Goal: Navigation & Orientation: Find specific page/section

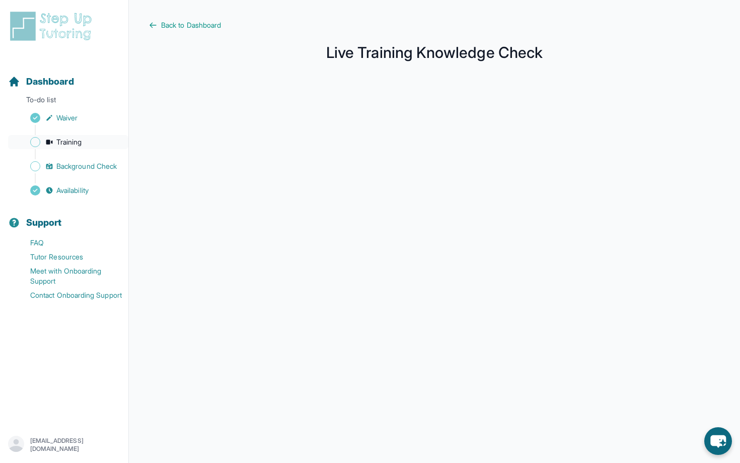
click at [92, 142] on link "Training" at bounding box center [68, 142] width 120 height 14
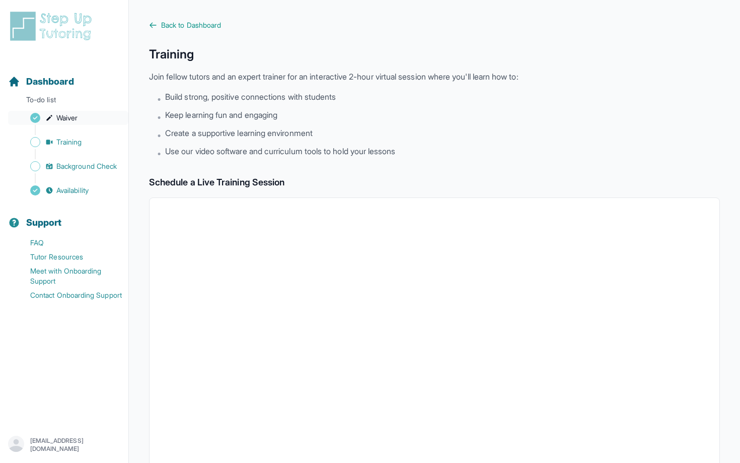
click at [59, 117] on span "Waiver" at bounding box center [66, 118] width 21 height 10
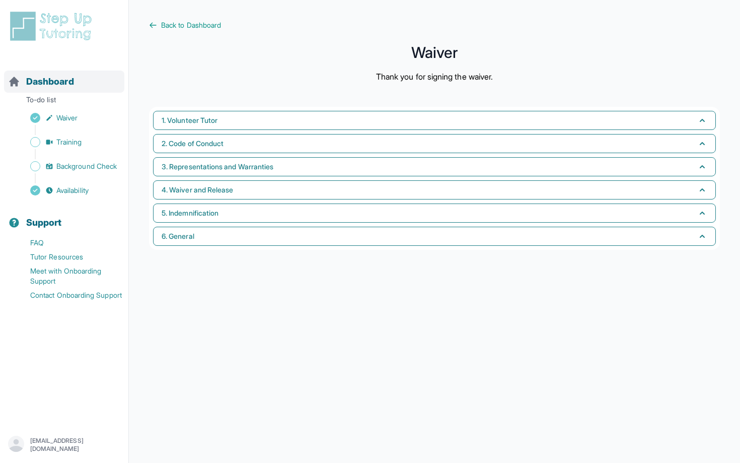
click at [39, 88] on div "Dashboard" at bounding box center [64, 81] width 120 height 22
click at [193, 27] on span "Back to Dashboard" at bounding box center [191, 25] width 60 height 10
